Goal: Task Accomplishment & Management: Manage account settings

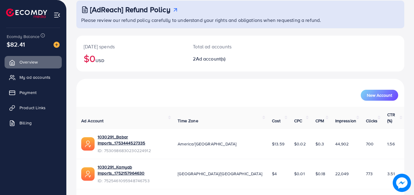
scroll to position [38, 0]
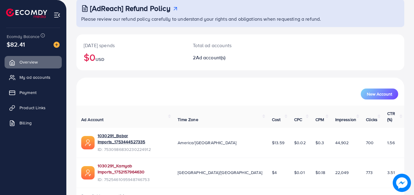
click at [132, 163] on link "1030291_Kamyab Imports_1752157964630" at bounding box center [133, 169] width 70 height 12
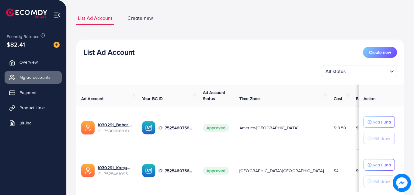
scroll to position [75, 0]
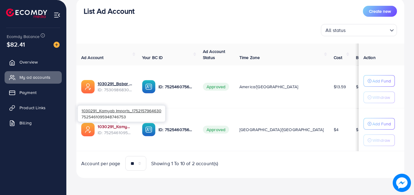
click at [119, 125] on link "1030291_Kamyab Imports_1752157964630" at bounding box center [115, 127] width 35 height 6
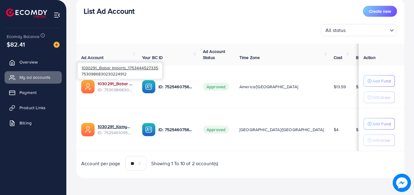
click at [117, 84] on link "1030291_Babar Imports_1753444527335" at bounding box center [115, 84] width 35 height 6
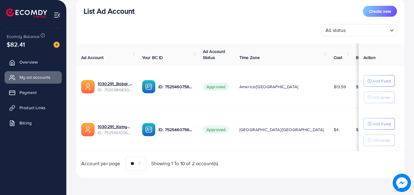
click at [372, 10] on span "Create new" at bounding box center [380, 11] width 22 height 6
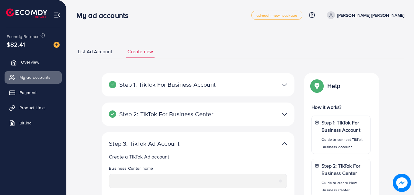
click at [32, 60] on span "Overview" at bounding box center [30, 62] width 18 height 6
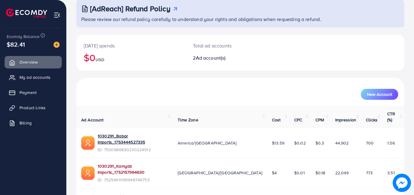
scroll to position [38, 0]
click at [124, 163] on link "1030291_Kamyab Imports_1752157964630" at bounding box center [133, 169] width 70 height 12
